Goal: Transaction & Acquisition: Purchase product/service

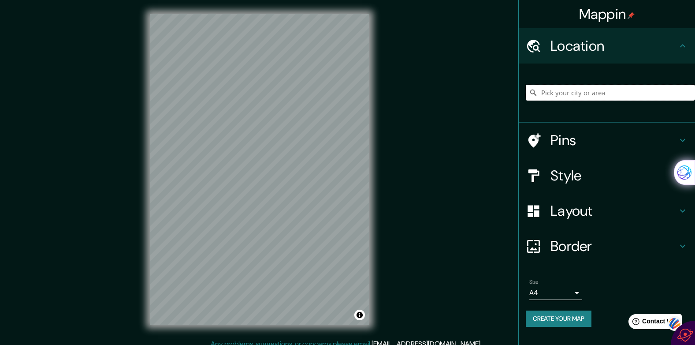
click at [625, 95] on input "Pick your city or area" at bounding box center [610, 93] width 169 height 16
click at [626, 90] on input "Pick your city or area" at bounding box center [610, 93] width 169 height 16
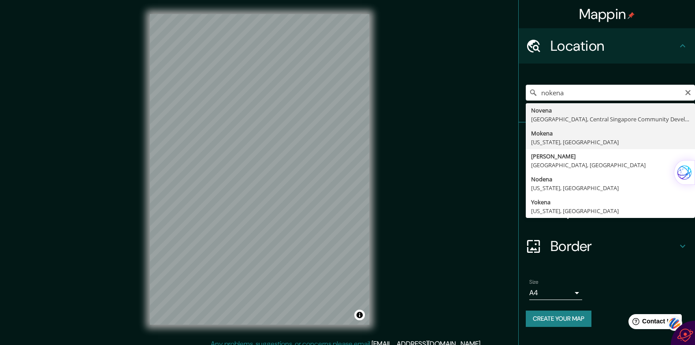
type input "[GEOGRAPHIC_DATA], [US_STATE], [GEOGRAPHIC_DATA]"
click at [551, 135] on h4 "Pins" at bounding box center [614, 140] width 127 height 18
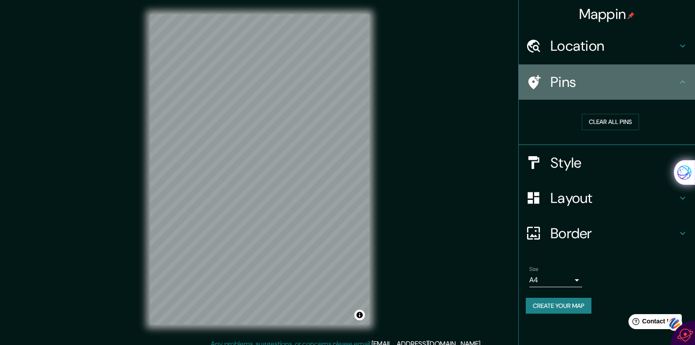
click at [577, 82] on h4 "Pins" at bounding box center [614, 82] width 127 height 18
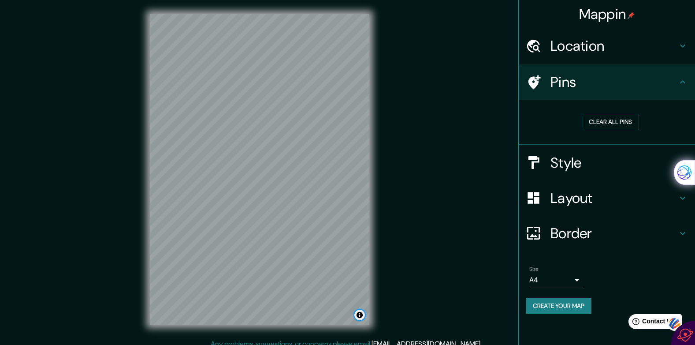
click at [362, 315] on button "Toggle attribution" at bounding box center [359, 314] width 11 height 11
click at [593, 162] on h4 "Style" at bounding box center [614, 163] width 127 height 18
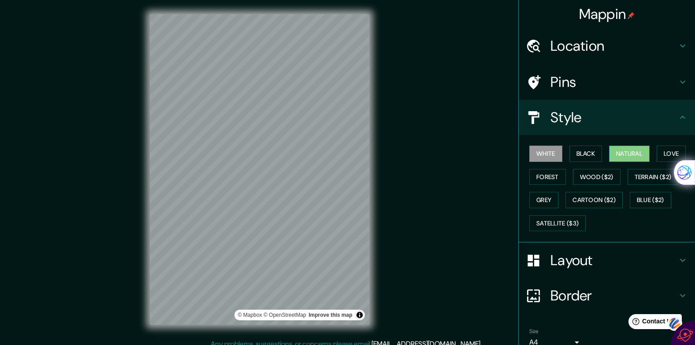
click at [629, 151] on button "Natural" at bounding box center [629, 153] width 41 height 16
click at [648, 176] on button "Terrain ($2)" at bounding box center [653, 177] width 51 height 16
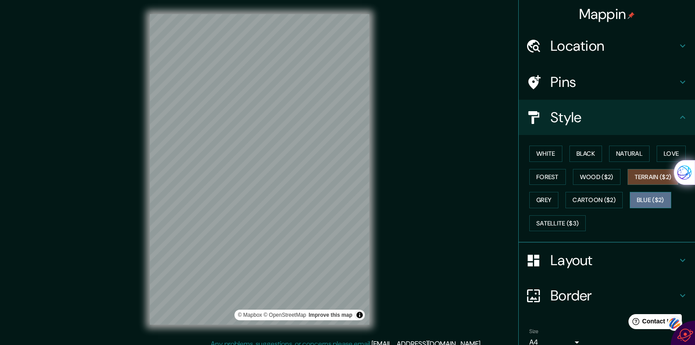
click at [639, 198] on button "Blue ($2)" at bounding box center [650, 200] width 41 height 16
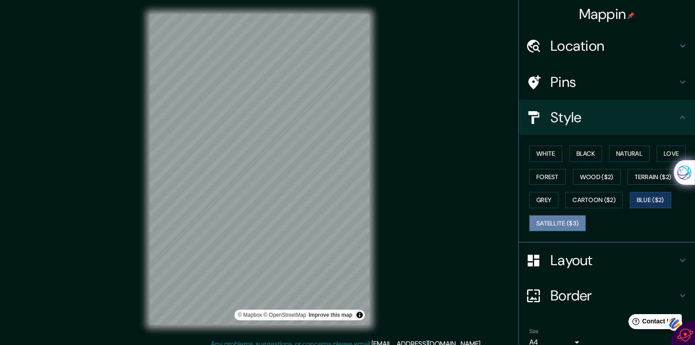
click at [542, 222] on button "Satellite ($3)" at bounding box center [557, 223] width 56 height 16
click at [678, 258] on icon at bounding box center [683, 260] width 11 height 11
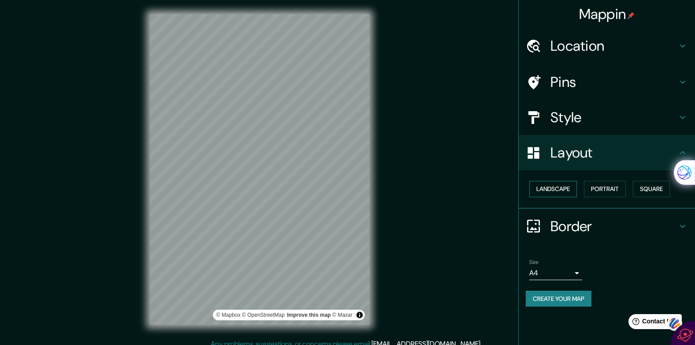
click at [549, 184] on button "Landscape" at bounding box center [553, 189] width 48 height 16
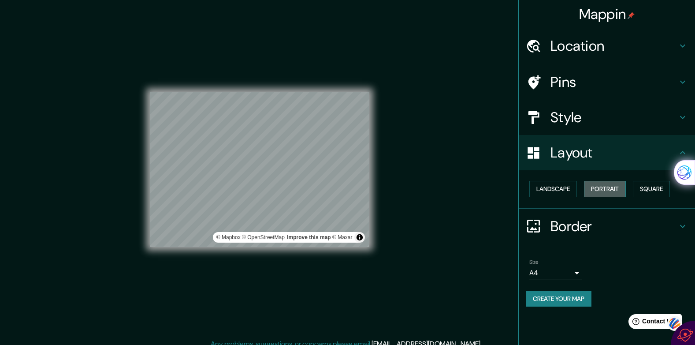
click at [611, 189] on button "Portrait" at bounding box center [605, 189] width 42 height 16
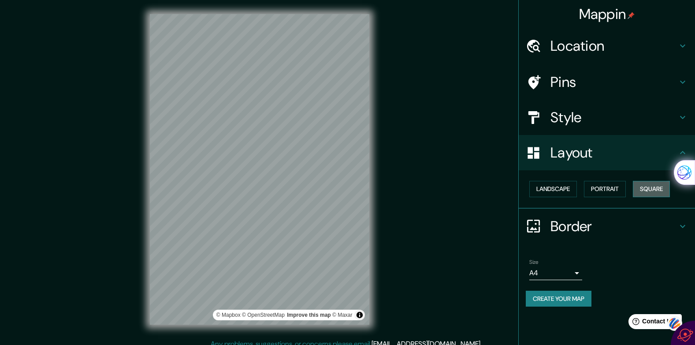
click at [661, 188] on button "Square" at bounding box center [651, 189] width 37 height 16
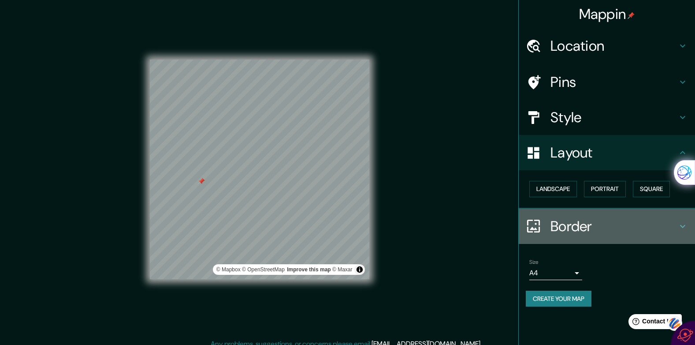
click at [534, 223] on icon at bounding box center [533, 225] width 15 height 15
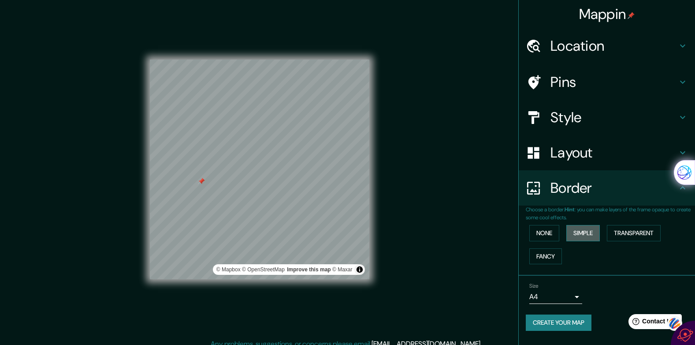
click at [588, 234] on button "Simple" at bounding box center [583, 233] width 34 height 16
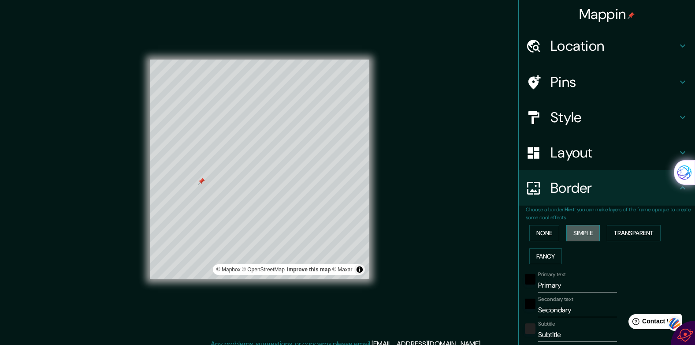
click at [588, 236] on button "Simple" at bounding box center [583, 233] width 34 height 16
type input "199"
type input "40"
click at [633, 231] on button "Transparent" at bounding box center [634, 233] width 54 height 16
click at [533, 232] on button "None" at bounding box center [544, 233] width 30 height 16
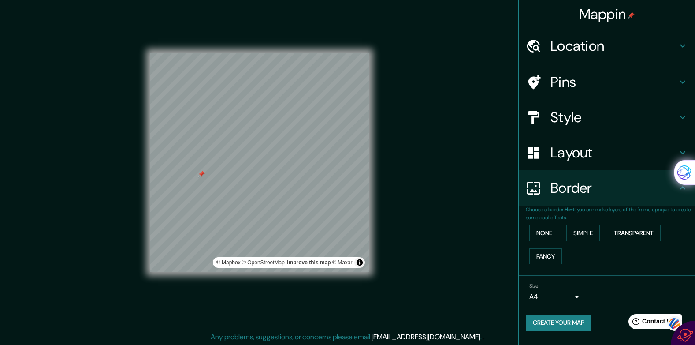
scroll to position [8, 0]
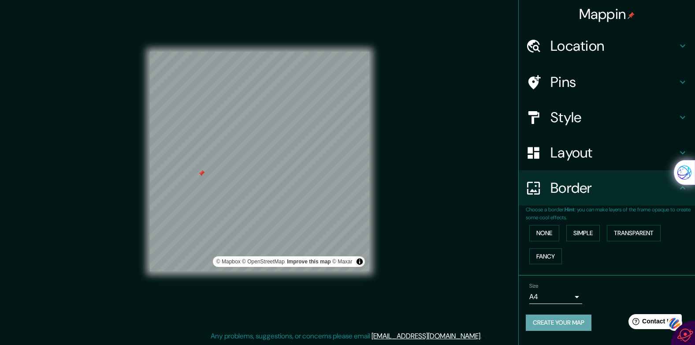
click at [556, 321] on button "Create your map" at bounding box center [559, 322] width 66 height 16
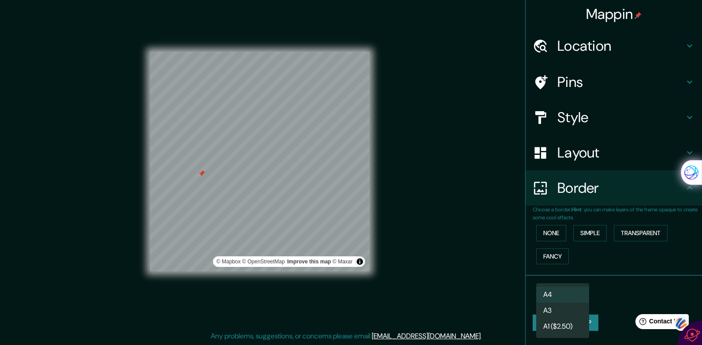
click at [576, 295] on body "Mappin Location [GEOGRAPHIC_DATA], [US_STATE], [GEOGRAPHIC_DATA] Pins Style Lay…" at bounding box center [351, 164] width 702 height 345
click at [576, 295] on li "A4" at bounding box center [562, 295] width 53 height 16
click at [576, 295] on body "Mappin Location [GEOGRAPHIC_DATA], [US_STATE], [GEOGRAPHIC_DATA] Pins Style Lay…" at bounding box center [351, 164] width 702 height 345
click at [563, 310] on li "A3" at bounding box center [562, 310] width 53 height 16
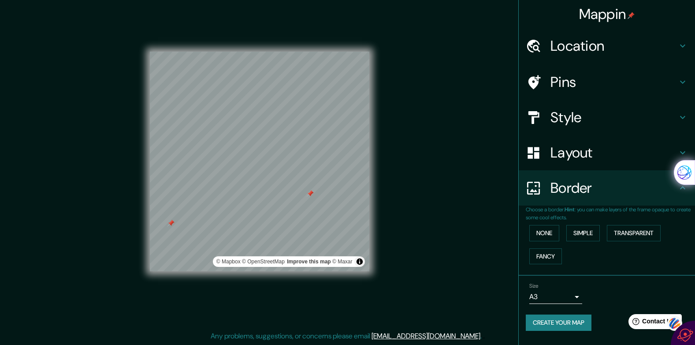
click at [306, 52] on div at bounding box center [260, 52] width 220 height 0
drag, startPoint x: 306, startPoint y: 197, endPoint x: 302, endPoint y: 260, distance: 63.2
click at [303, 258] on div "© Mapbox © OpenStreetMap Improve this map © Maxar" at bounding box center [260, 162] width 220 height 220
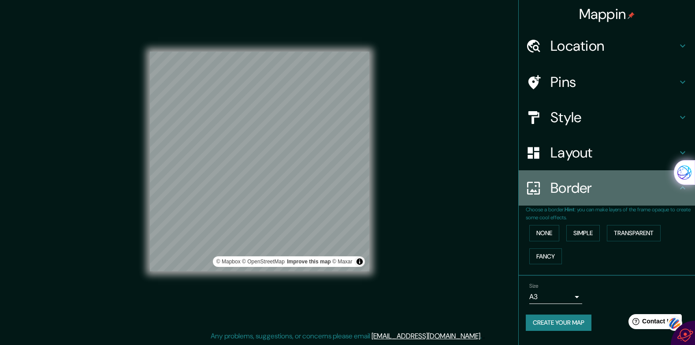
click at [590, 186] on h4 "Border" at bounding box center [614, 188] width 127 height 18
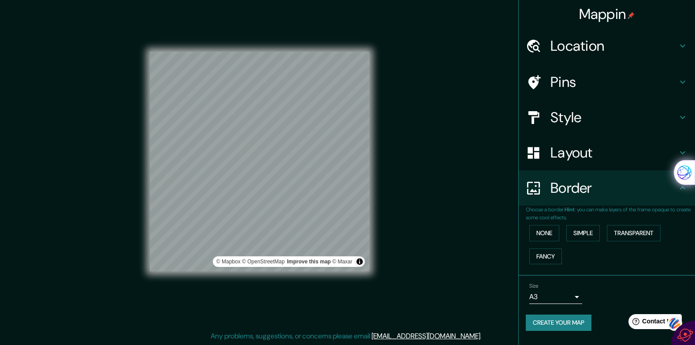
click at [682, 151] on icon at bounding box center [683, 152] width 11 height 11
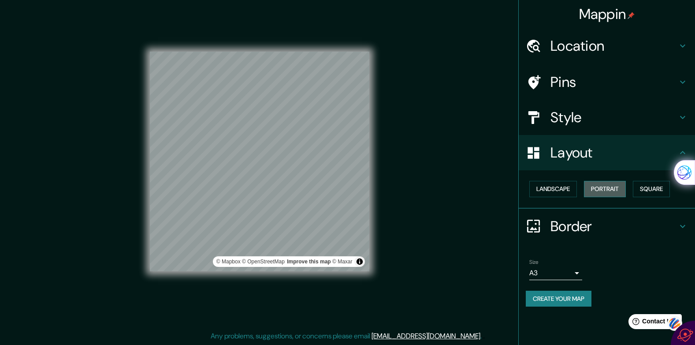
click at [606, 186] on button "Portrait" at bounding box center [605, 189] width 42 height 16
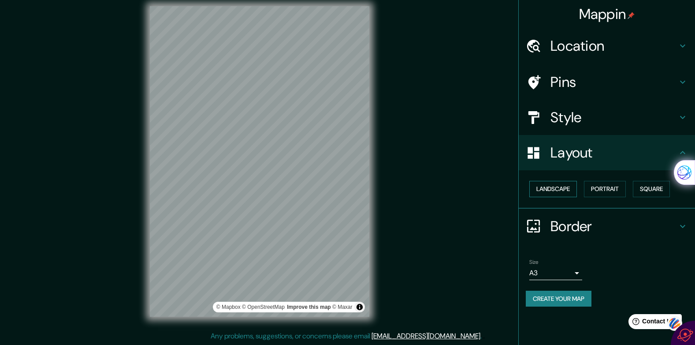
click at [547, 190] on button "Landscape" at bounding box center [553, 189] width 48 height 16
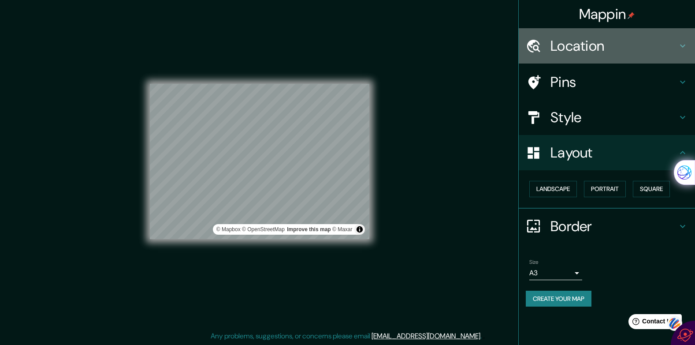
click at [603, 46] on h4 "Location" at bounding box center [614, 46] width 127 height 18
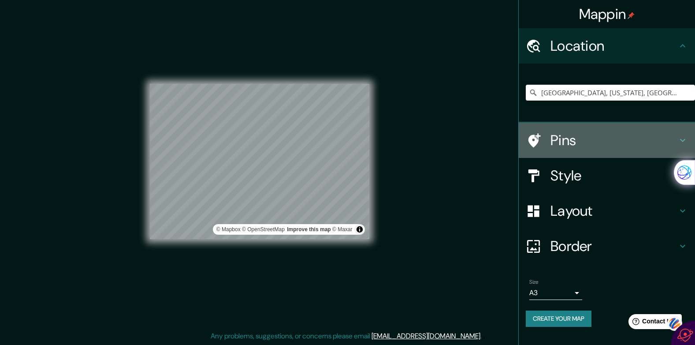
click at [684, 139] on icon at bounding box center [683, 140] width 11 height 11
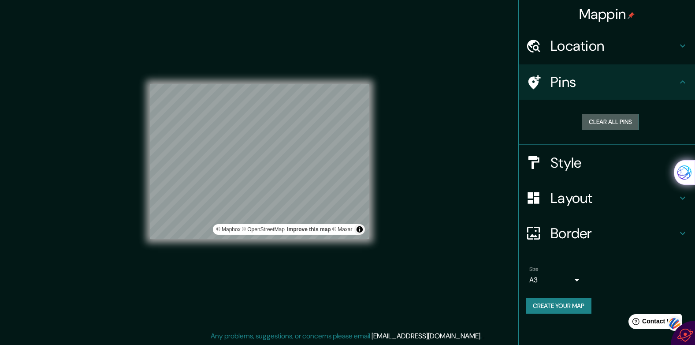
click at [607, 119] on button "Clear all pins" at bounding box center [610, 122] width 57 height 16
